Goal: Navigation & Orientation: Find specific page/section

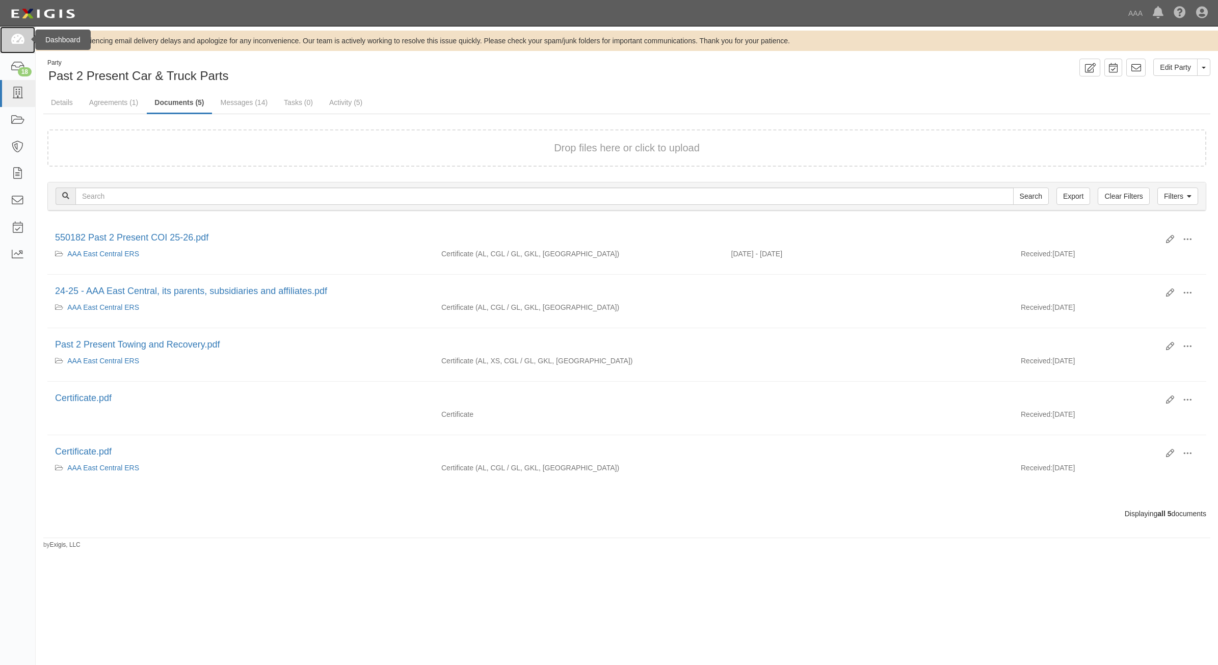
click at [18, 32] on link at bounding box center [17, 40] width 35 height 27
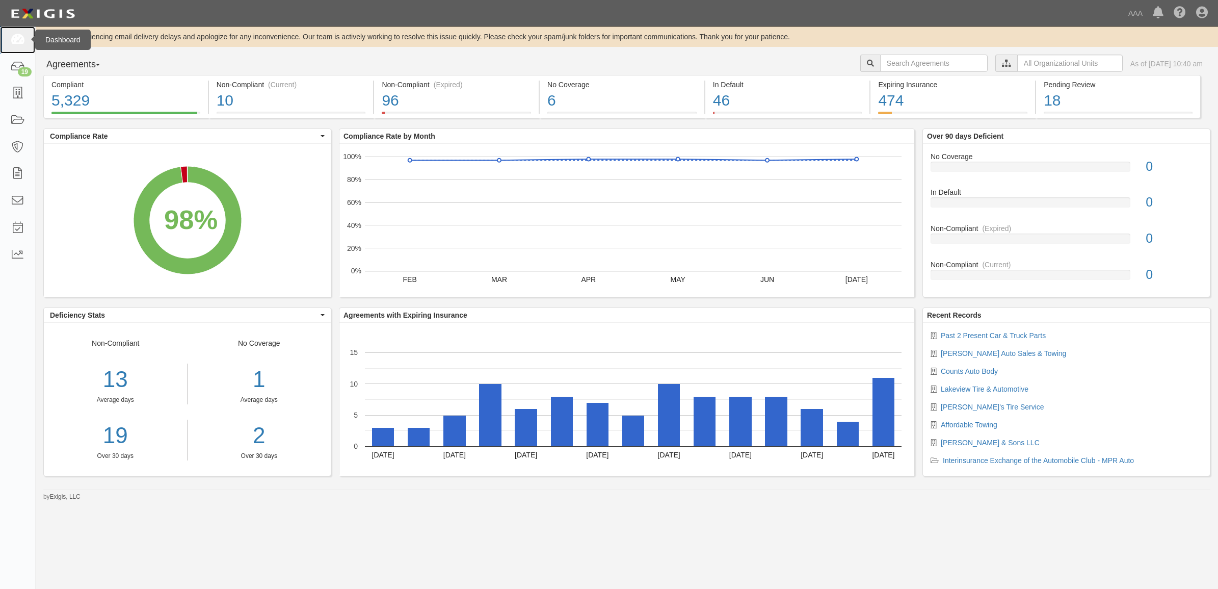
click at [17, 42] on icon at bounding box center [17, 40] width 14 height 12
click at [19, 44] on icon at bounding box center [17, 40] width 14 height 12
